Goal: Task Accomplishment & Management: Manage account settings

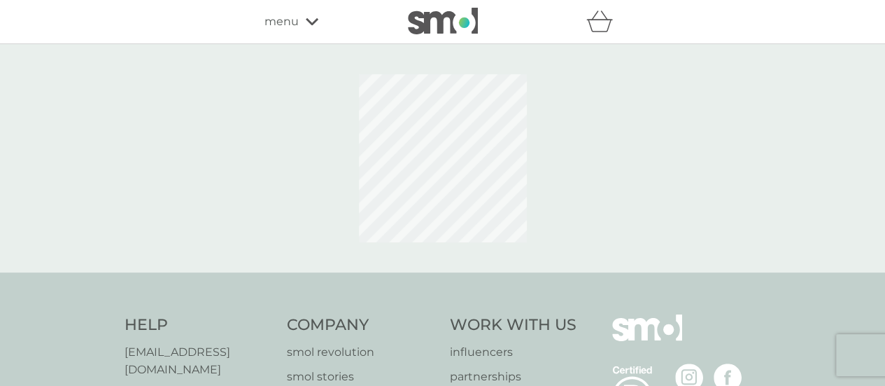
click at [307, 27] on div "menu" at bounding box center [324, 22] width 119 height 18
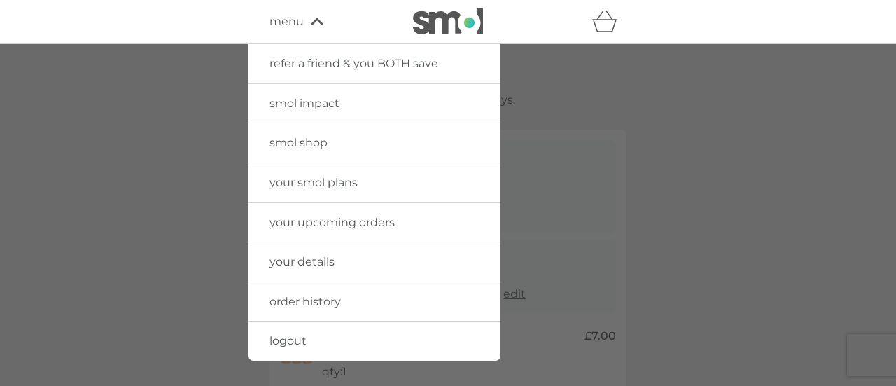
click at [661, 111] on div at bounding box center [448, 237] width 896 height 386
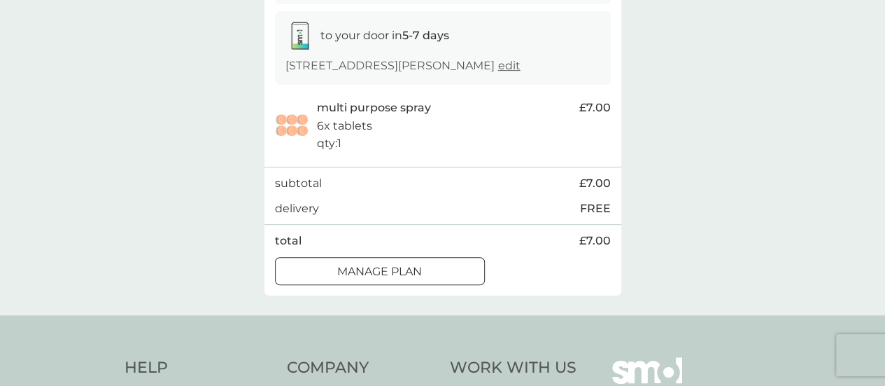
scroll to position [229, 0]
click at [428, 272] on div "Manage plan" at bounding box center [380, 271] width 209 height 18
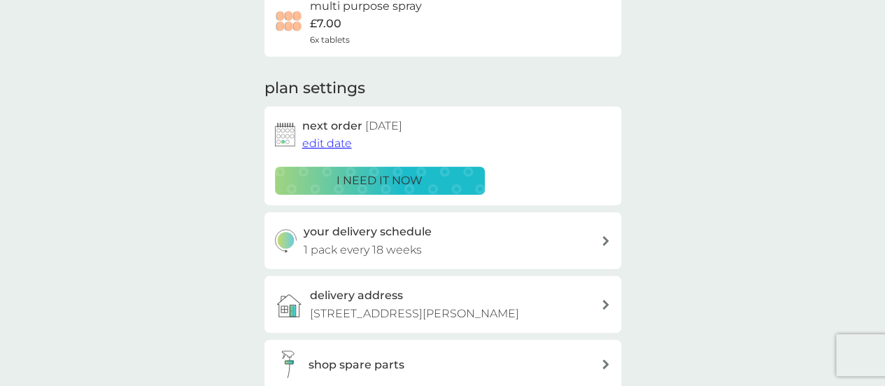
scroll to position [131, 0]
click at [309, 142] on span "edit date" at bounding box center [327, 142] width 50 height 13
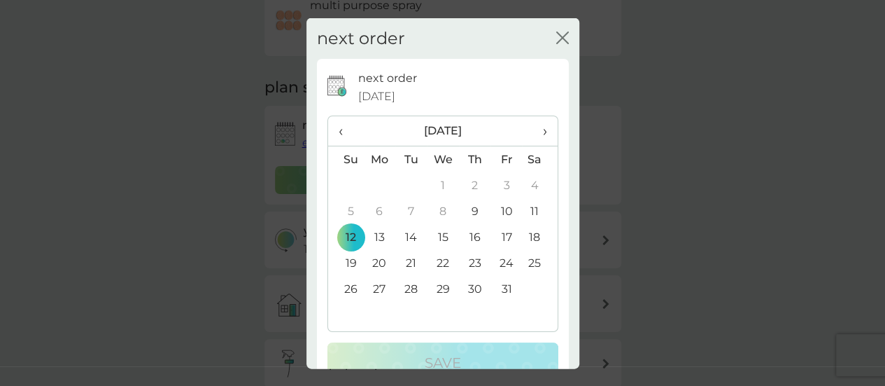
click at [536, 129] on span "›" at bounding box center [540, 130] width 14 height 29
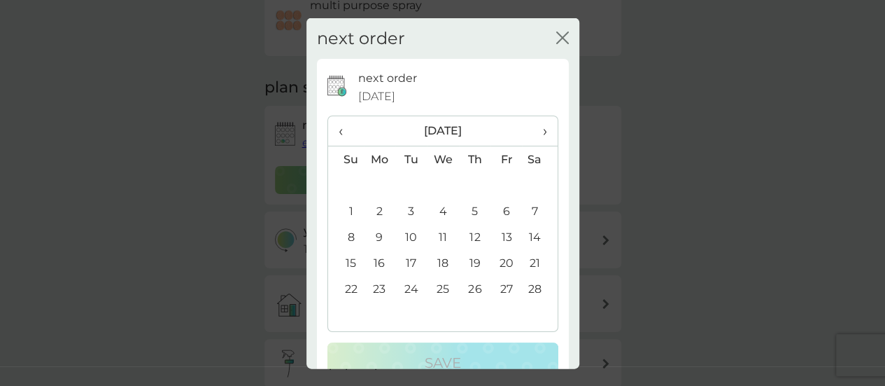
click at [350, 236] on td "8" at bounding box center [346, 237] width 36 height 26
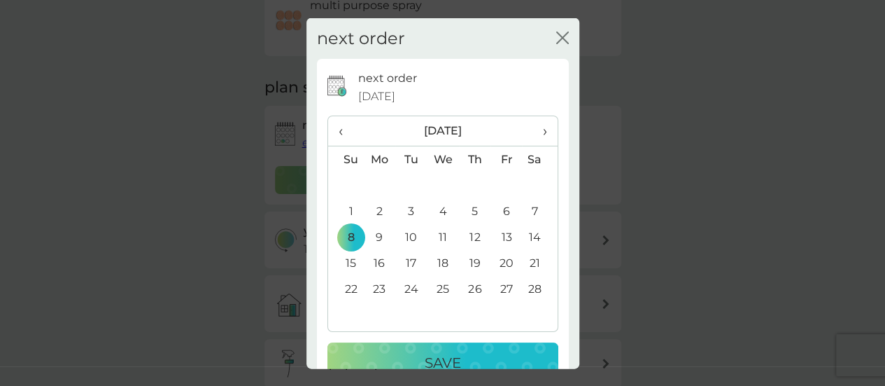
click at [426, 346] on button "Save" at bounding box center [443, 362] width 231 height 41
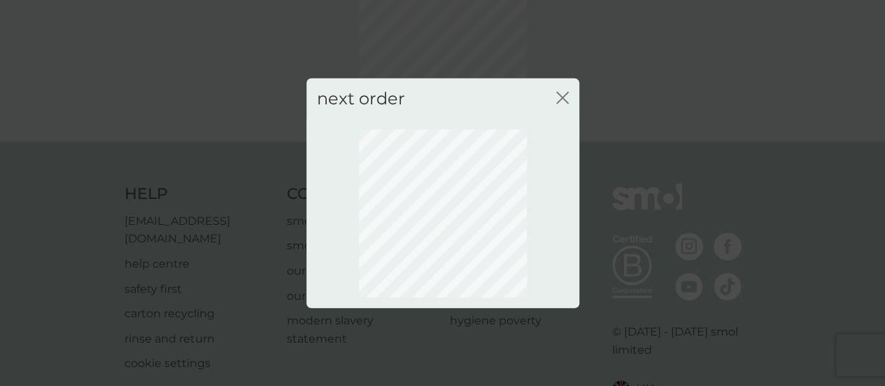
click at [563, 96] on icon "close" at bounding box center [566, 97] width 6 height 11
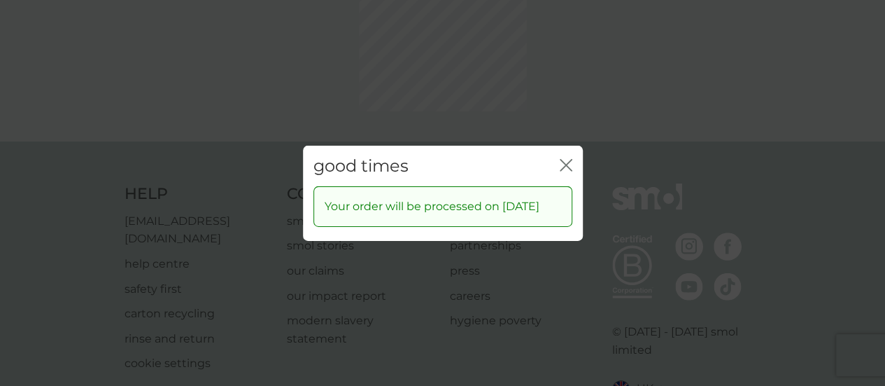
click at [567, 159] on icon "close" at bounding box center [569, 164] width 6 height 11
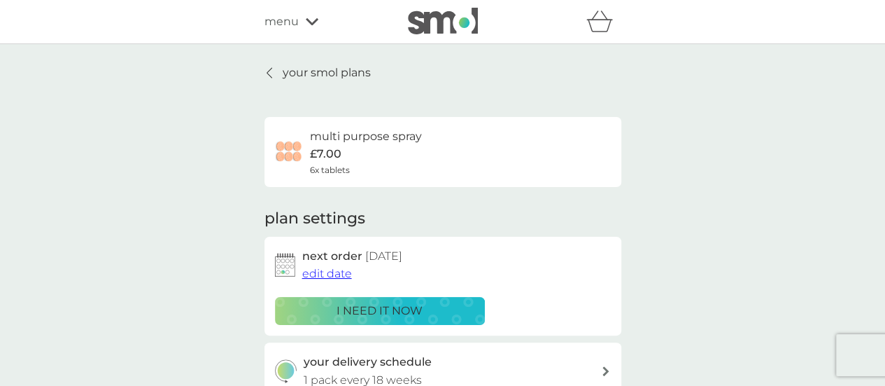
click at [288, 73] on p "your smol plans" at bounding box center [327, 73] width 88 height 18
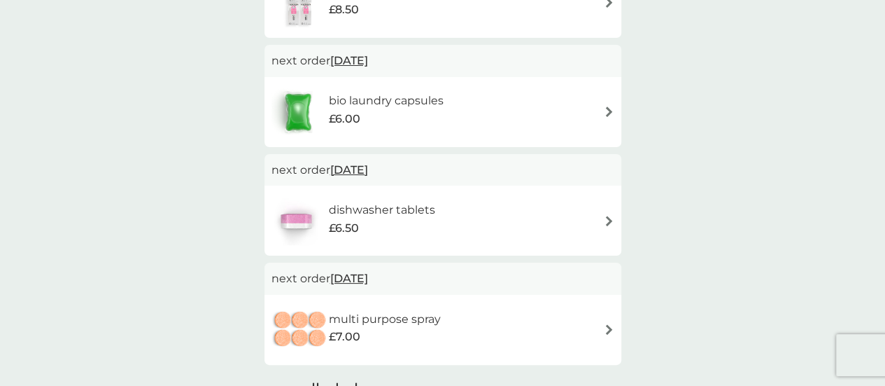
scroll to position [343, 0]
click at [419, 213] on h6 "dishwasher tablets" at bounding box center [381, 209] width 106 height 18
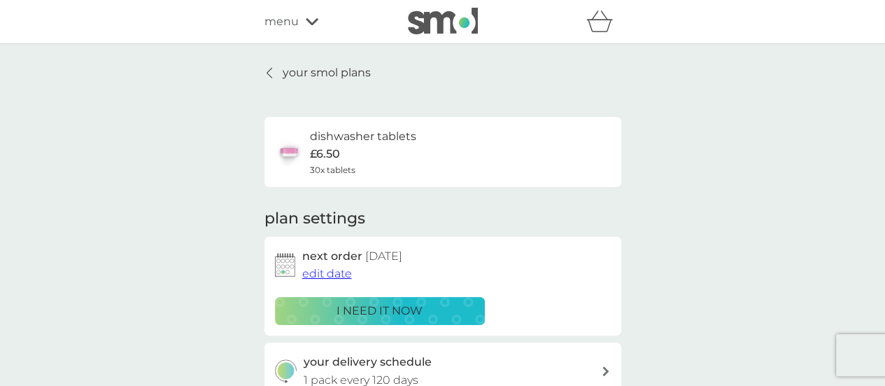
click at [328, 276] on span "edit date" at bounding box center [327, 273] width 50 height 13
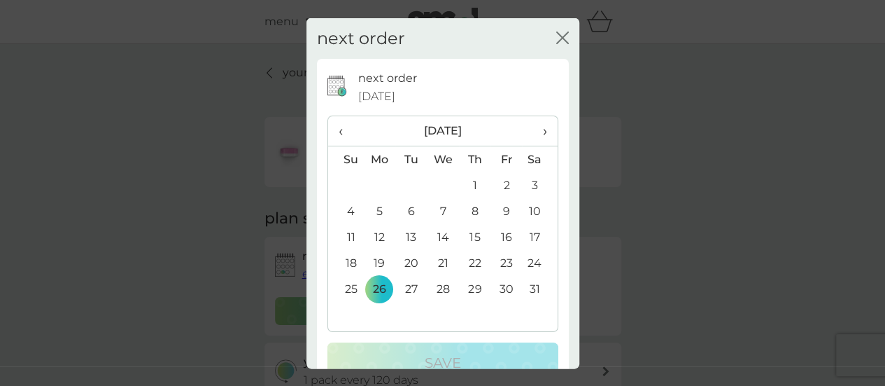
click at [538, 131] on th "›" at bounding box center [539, 131] width 35 height 30
click at [345, 128] on span "‹" at bounding box center [346, 130] width 15 height 29
click at [496, 292] on td "30" at bounding box center [506, 289] width 31 height 26
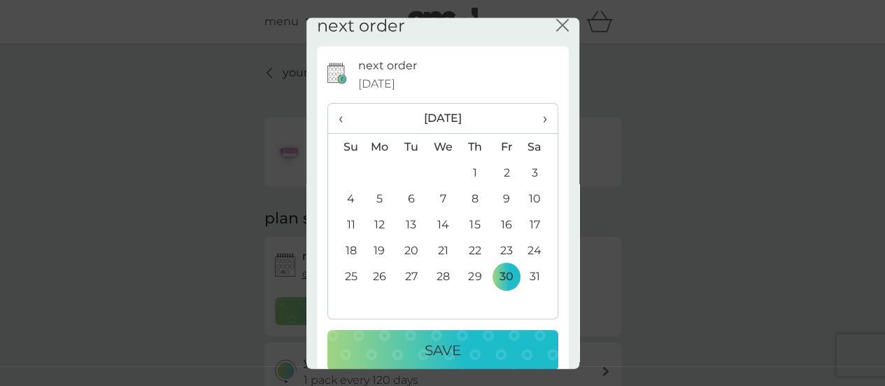
scroll to position [13, 0]
click at [524, 281] on td "31" at bounding box center [539, 275] width 35 height 26
click at [533, 120] on span "›" at bounding box center [540, 117] width 14 height 29
click at [353, 192] on td "1" at bounding box center [346, 198] width 36 height 26
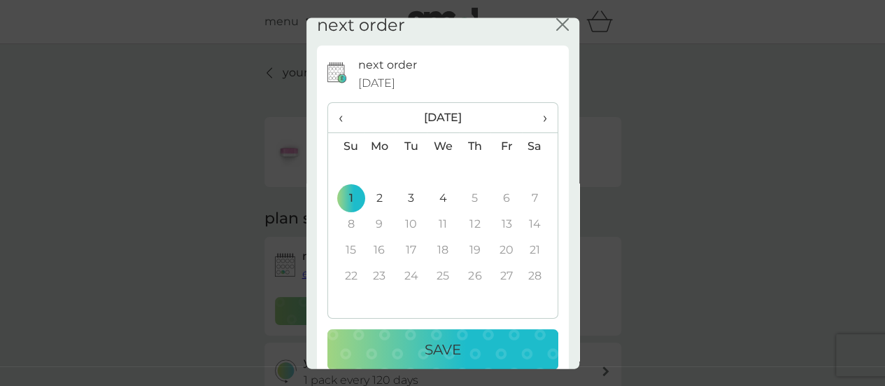
click at [438, 353] on p "Save" at bounding box center [443, 349] width 36 height 22
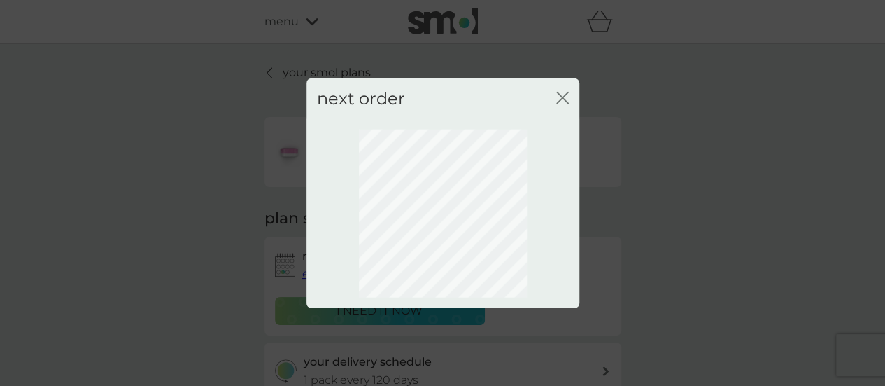
scroll to position [0, 0]
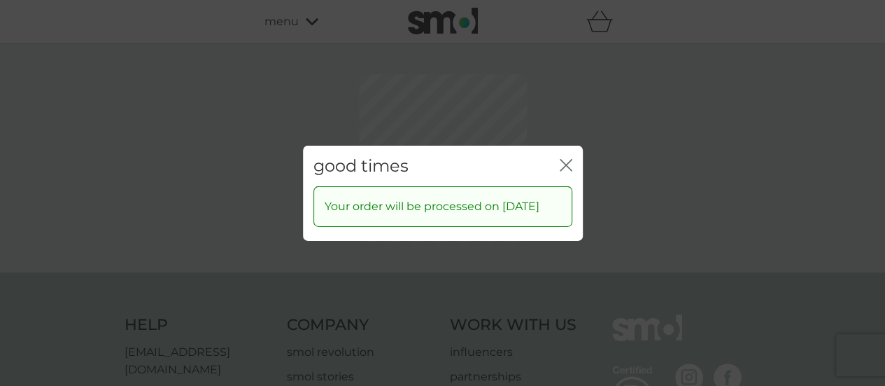
click at [567, 166] on icon "close" at bounding box center [569, 164] width 6 height 11
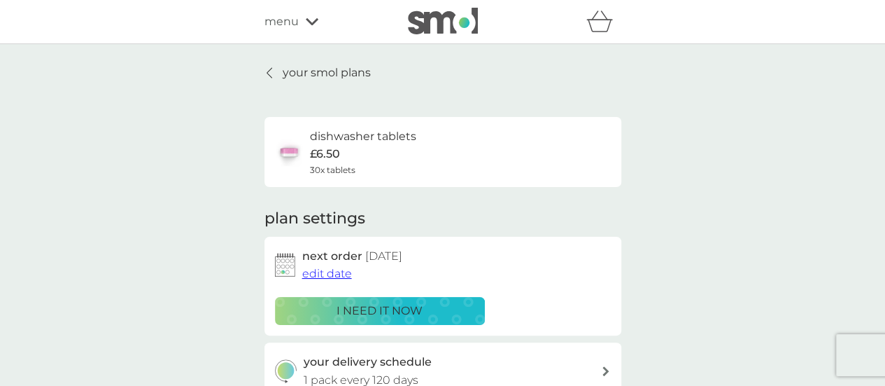
click at [279, 74] on link "your smol plans" at bounding box center [318, 73] width 106 height 18
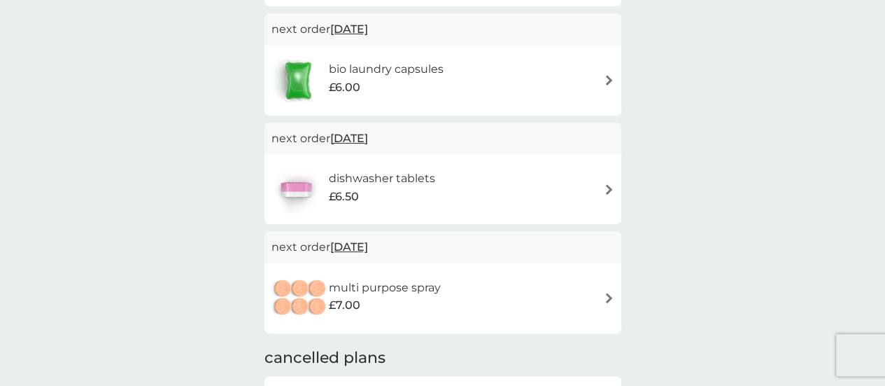
scroll to position [372, 0]
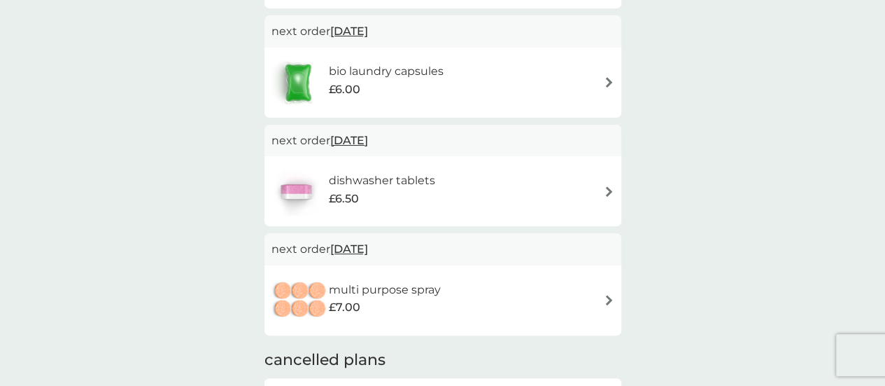
click at [611, 296] on img at bounding box center [609, 300] width 10 height 10
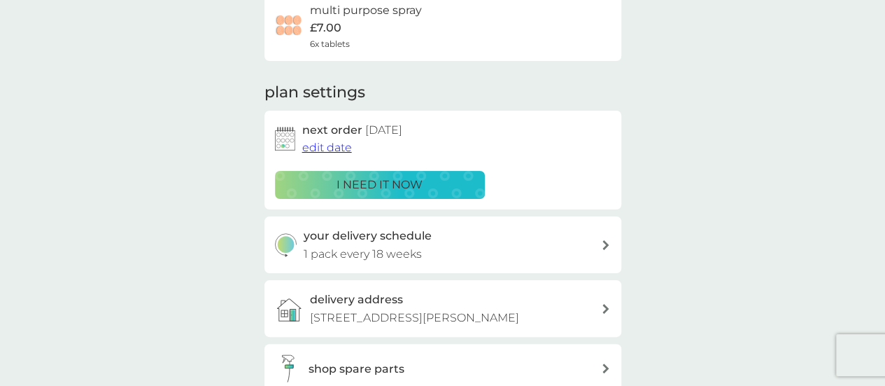
scroll to position [139, 0]
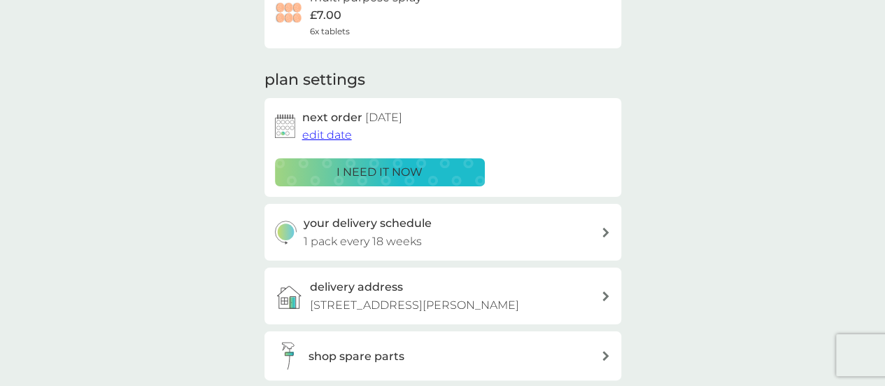
click at [332, 144] on div "next order [DATE] edit date i need it now" at bounding box center [443, 147] width 336 height 78
click at [332, 139] on span "edit date" at bounding box center [327, 134] width 50 height 13
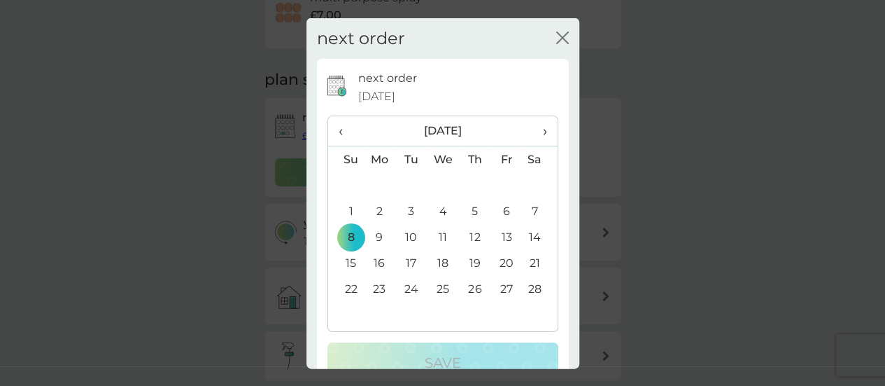
click at [342, 215] on td "1" at bounding box center [346, 211] width 36 height 26
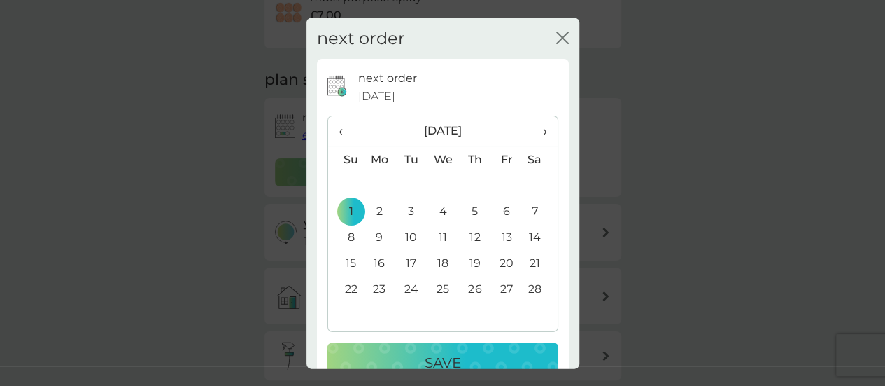
click at [414, 355] on div "Save" at bounding box center [443, 362] width 203 height 22
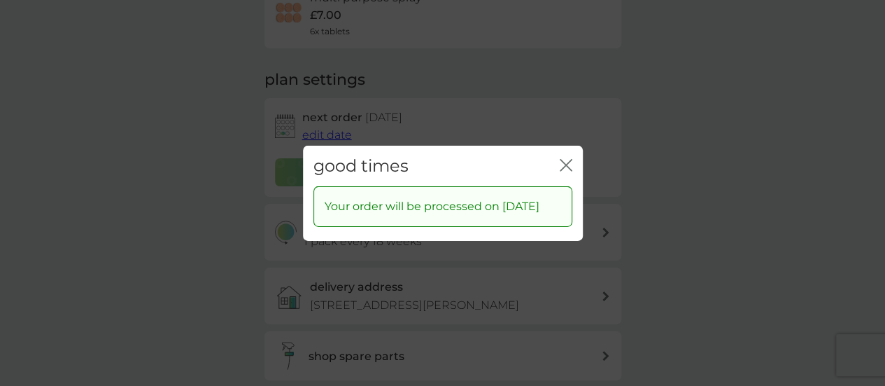
click at [562, 164] on icon "close" at bounding box center [566, 164] width 13 height 13
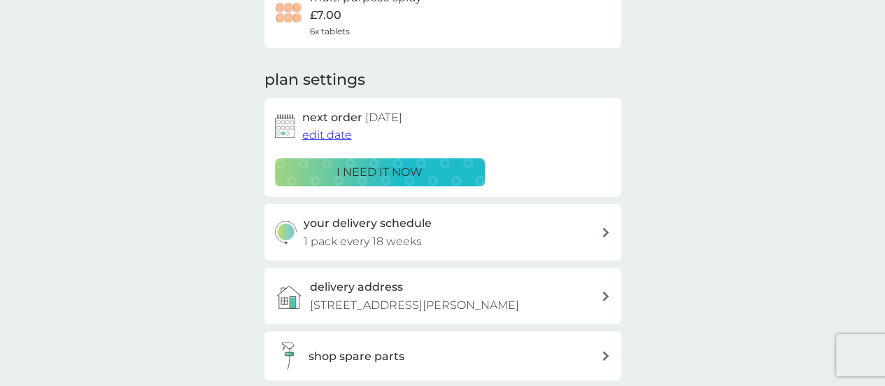
scroll to position [0, 0]
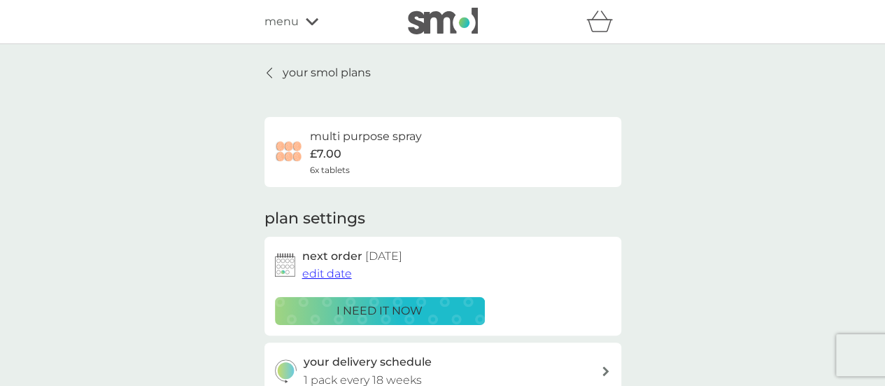
click at [262, 75] on div "your smol plans multi purpose spray £7.00 6x tablets plan settings next order […" at bounding box center [443, 335] width 378 height 543
click at [286, 73] on p "your smol plans" at bounding box center [327, 73] width 88 height 18
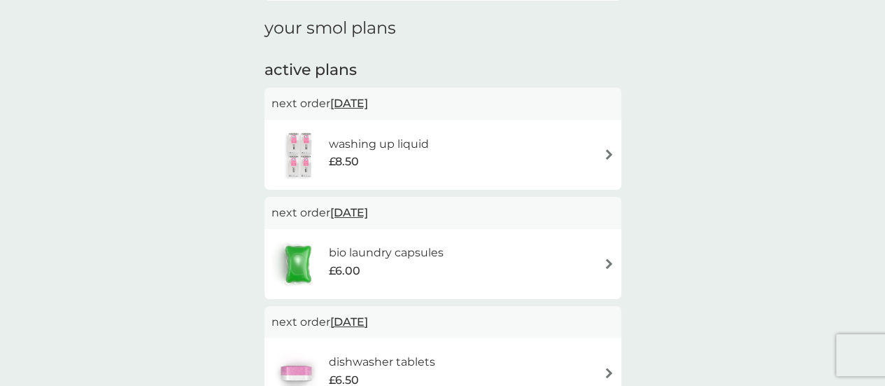
scroll to position [174, 0]
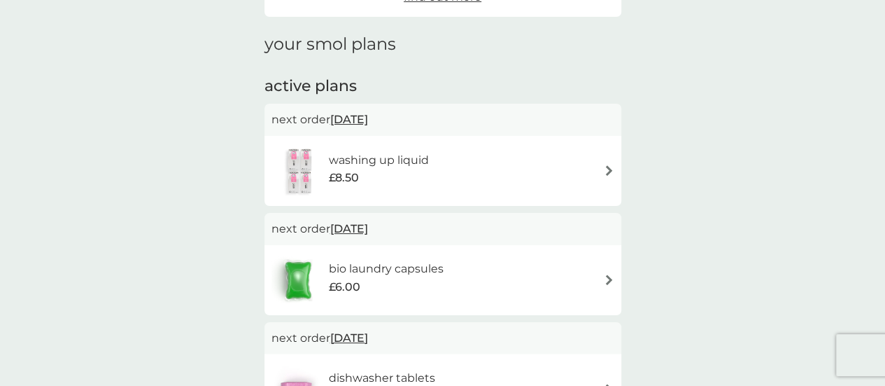
click at [552, 162] on div "washing up liquid £8.50" at bounding box center [443, 170] width 343 height 49
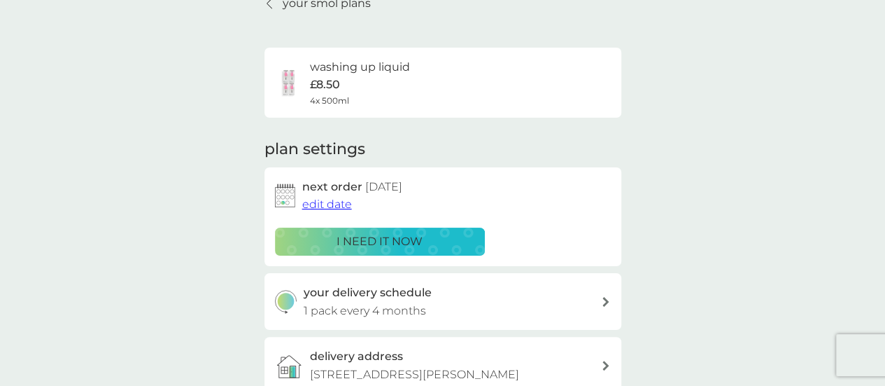
scroll to position [74, 0]
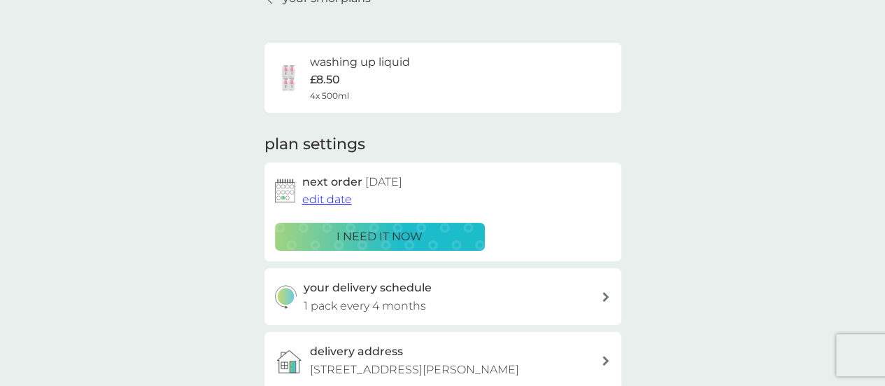
click at [329, 205] on span "edit date" at bounding box center [327, 198] width 50 height 13
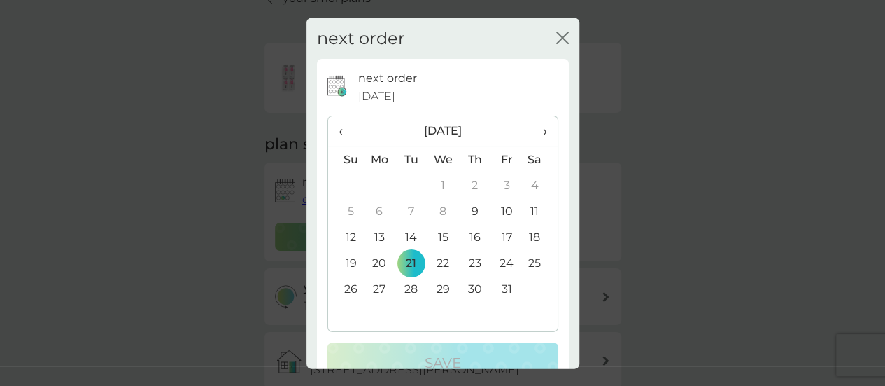
click at [533, 137] on span "›" at bounding box center [540, 130] width 14 height 29
click at [351, 212] on td "1" at bounding box center [346, 211] width 36 height 26
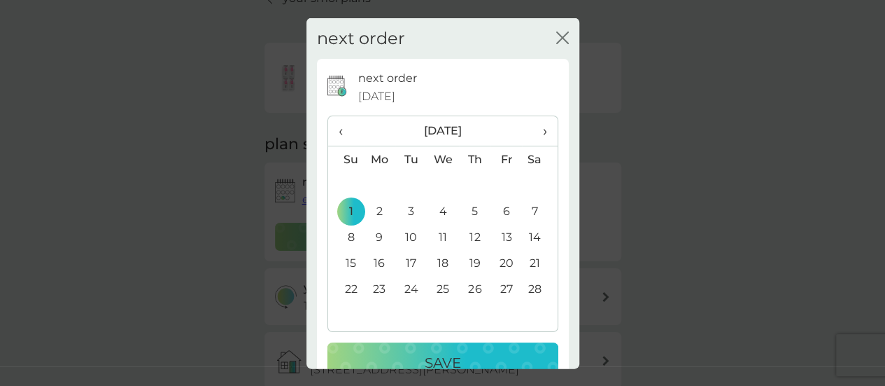
scroll to position [34, 0]
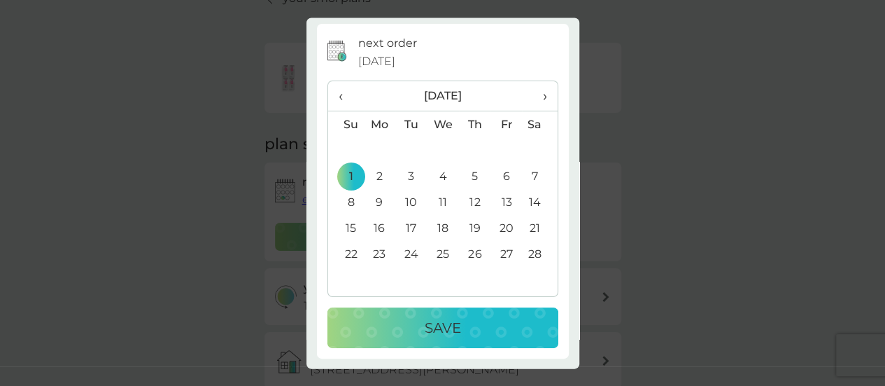
click at [470, 319] on div "Save" at bounding box center [443, 328] width 203 height 22
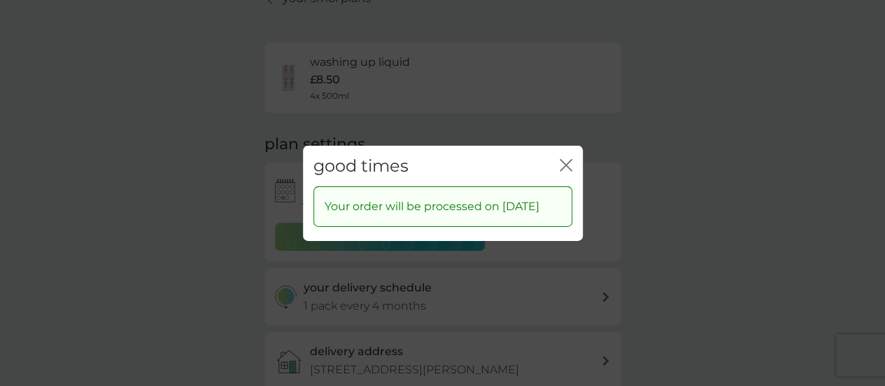
click at [565, 165] on icon "close" at bounding box center [564, 164] width 6 height 11
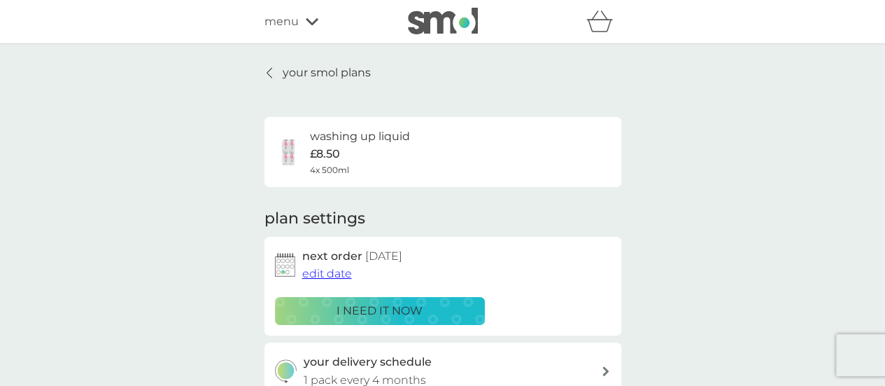
click at [287, 64] on p "your smol plans" at bounding box center [327, 73] width 88 height 18
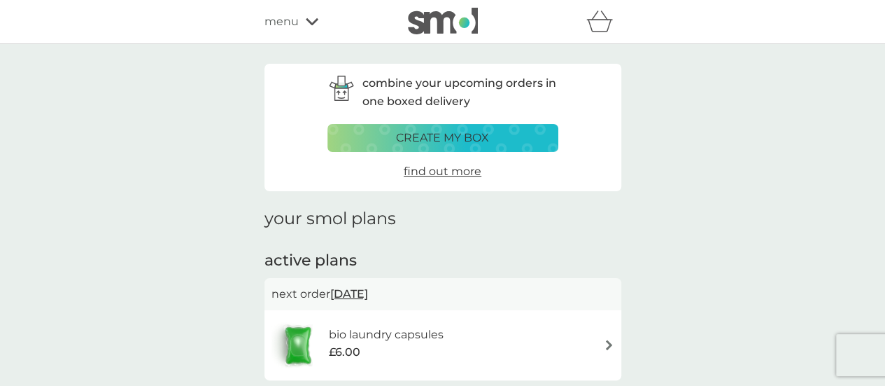
click at [308, 26] on div "menu" at bounding box center [324, 22] width 119 height 18
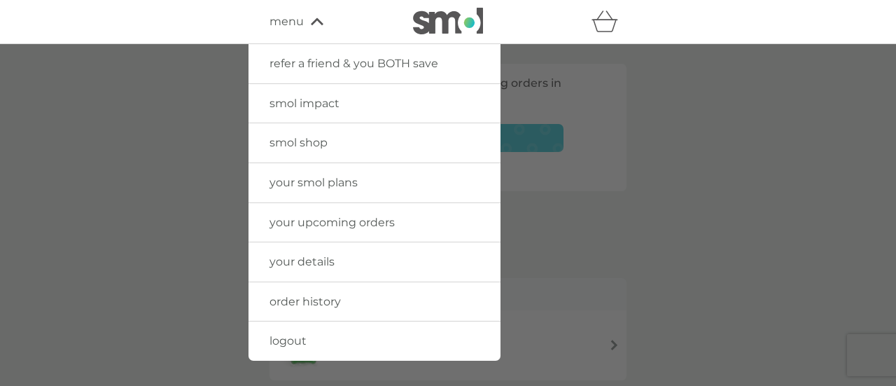
click at [685, 244] on div at bounding box center [448, 237] width 896 height 386
